Goal: Transaction & Acquisition: Purchase product/service

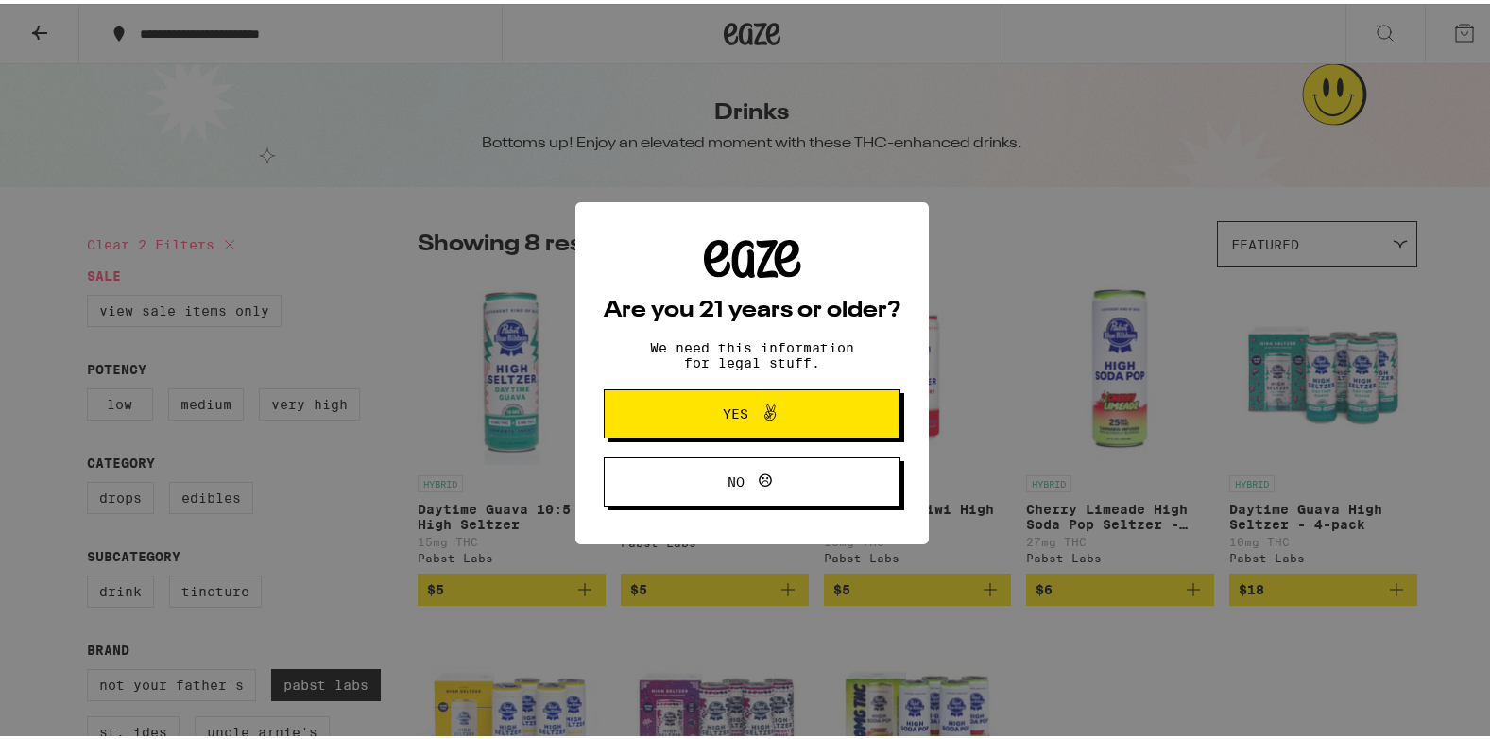
click at [741, 403] on span "Yes" at bounding box center [752, 410] width 144 height 25
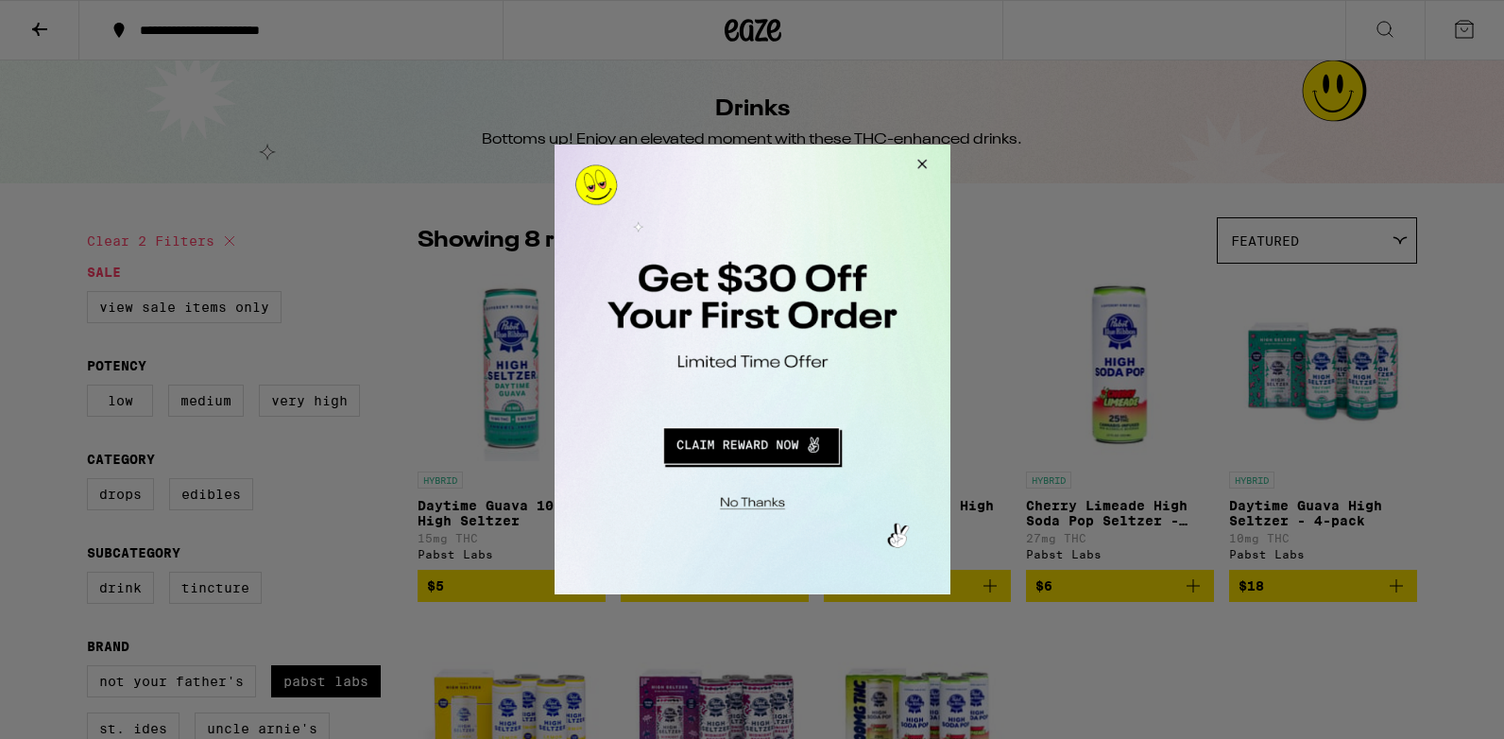
click at [737, 449] on button "Redirect to URL" at bounding box center [750, 443] width 329 height 45
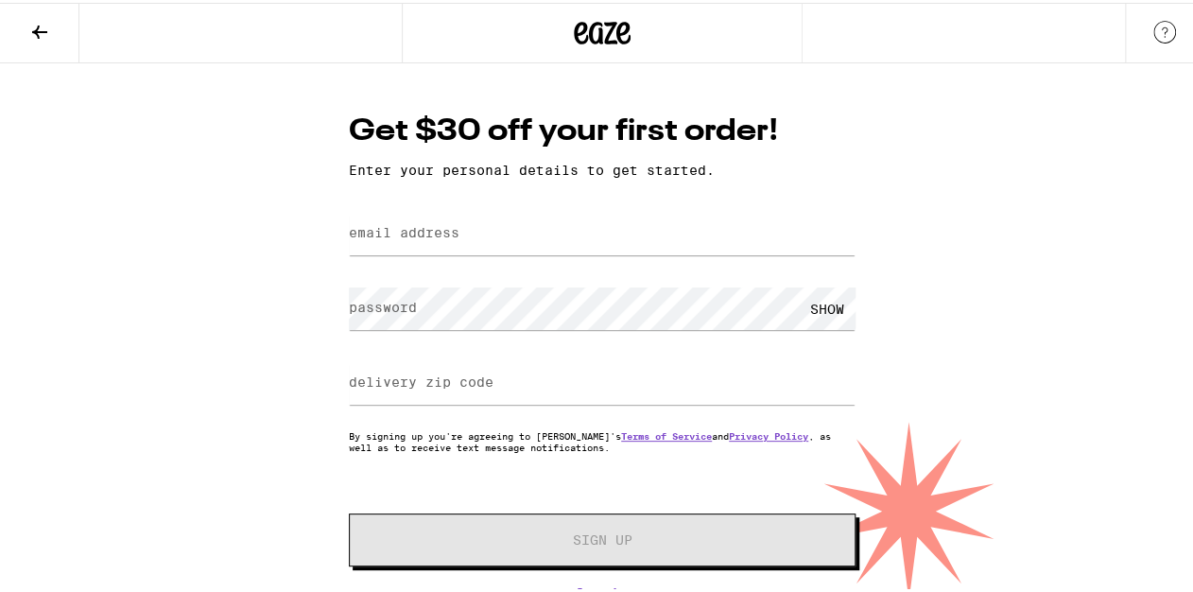
drag, startPoint x: 0, startPoint y: 0, endPoint x: 132, endPoint y: 178, distance: 221.5
click at [132, 178] on div "Get $30 off your first order! Enter your personal details to get started. email…" at bounding box center [602, 328] width 1204 height 537
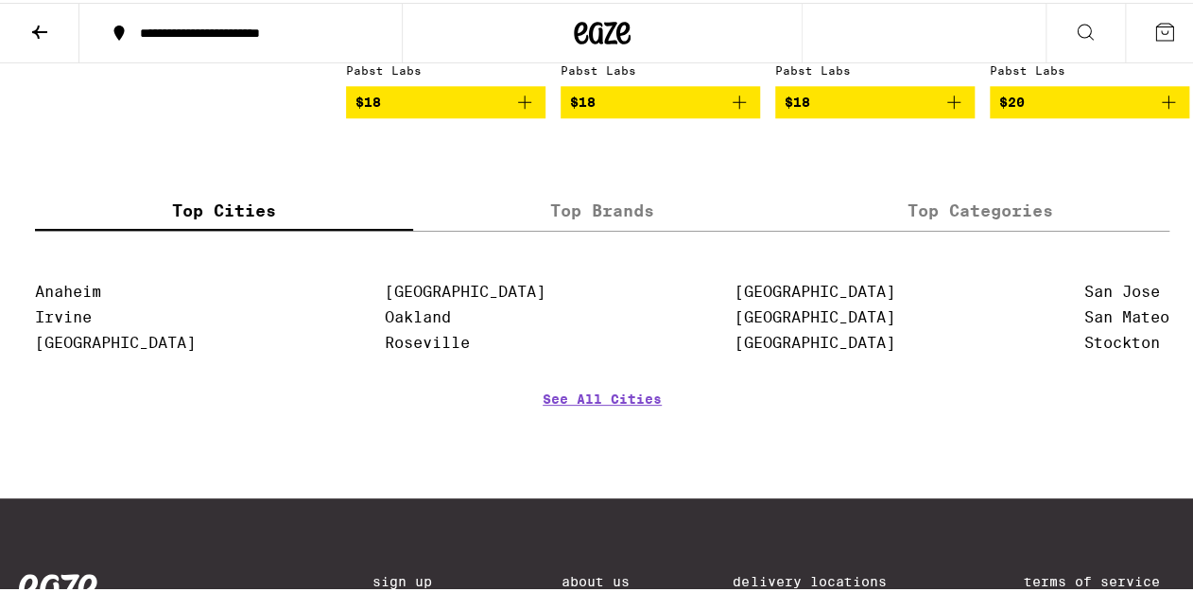
scroll to position [832, 0]
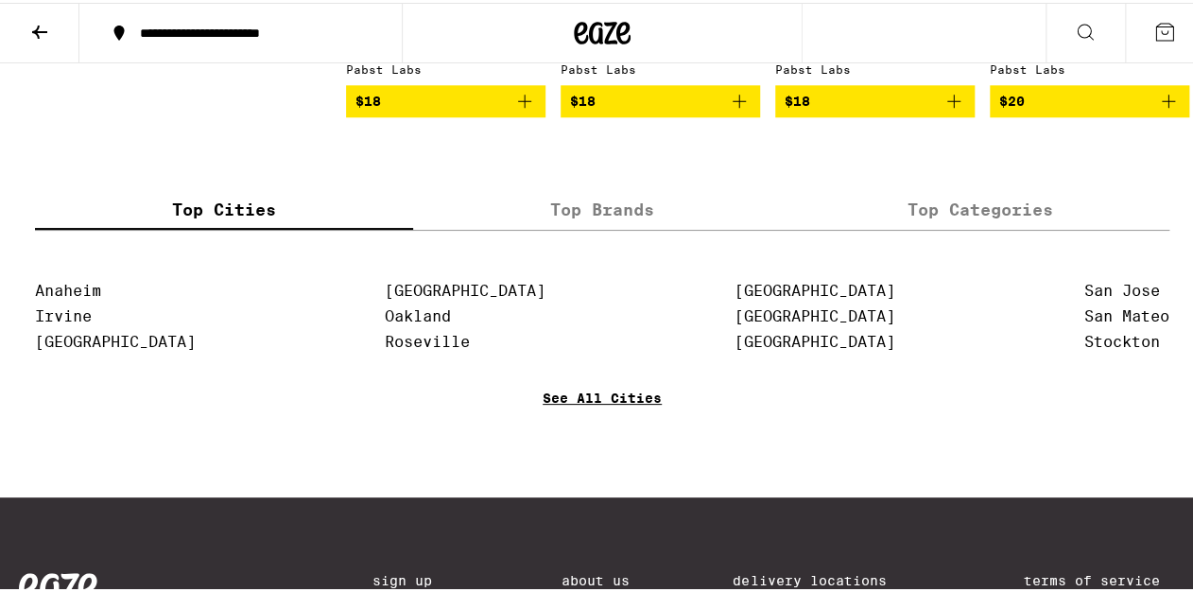
click at [607, 423] on link "See All Cities" at bounding box center [601, 422] width 119 height 70
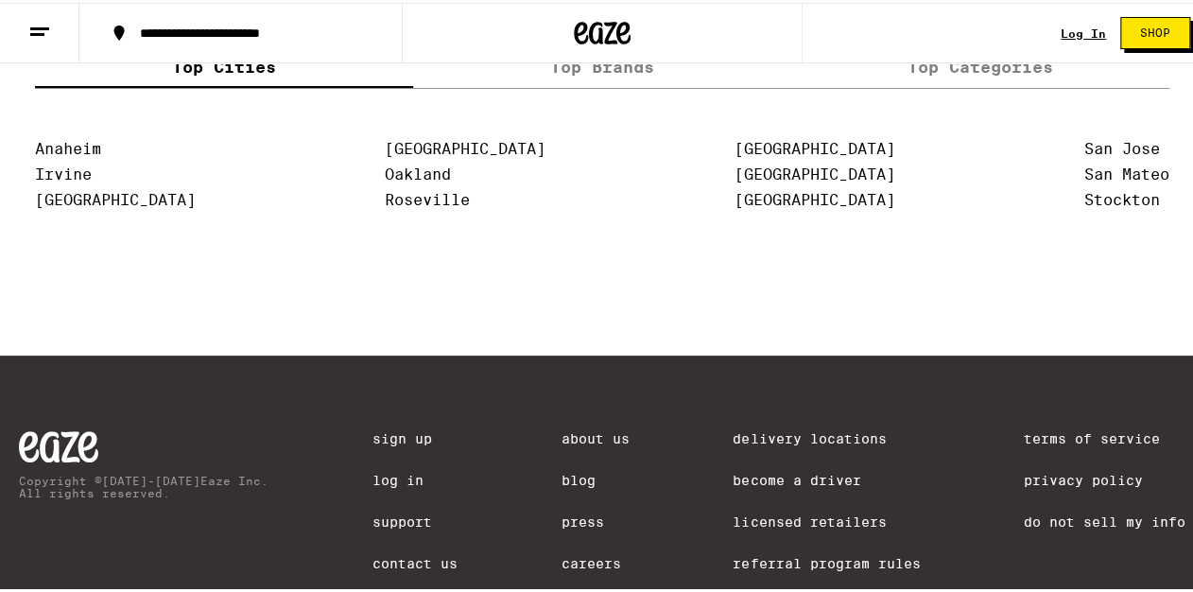
scroll to position [4088, 0]
